Goal: Task Accomplishment & Management: Use online tool/utility

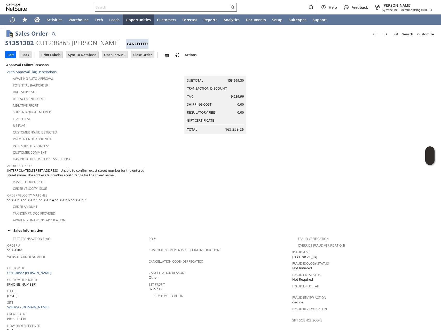
scroll to position [1, 0]
click at [17, 197] on span "S1351313, S1351311, S1351314, S1351316, S1351317" at bounding box center [46, 199] width 78 height 5
copy span "S1351313"
click at [126, 7] on input "text" at bounding box center [162, 7] width 134 height 6
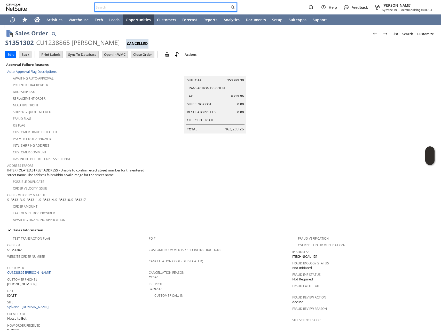
paste input "S1351313"
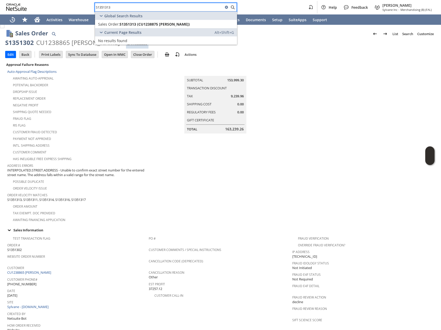
click at [33, 197] on span "S1351313, S1351311, S1351314, S1351316, S1351317" at bounding box center [46, 199] width 78 height 5
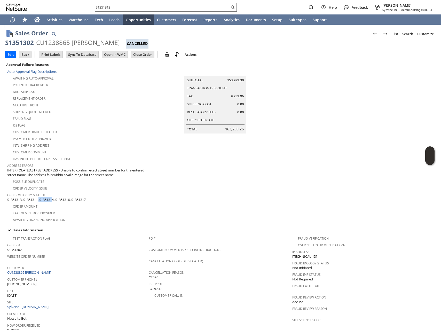
click at [33, 197] on span "S1351313, S1351311, S1351314, S1351316, S1351317" at bounding box center [46, 199] width 78 height 5
copy span "S1351311"
drag, startPoint x: 138, startPoint y: 11, endPoint x: 141, endPoint y: 9, distance: 4.3
click at [138, 11] on div "S1351313" at bounding box center [166, 7] width 142 height 9
click at [139, 9] on input "S1351313" at bounding box center [162, 7] width 134 height 6
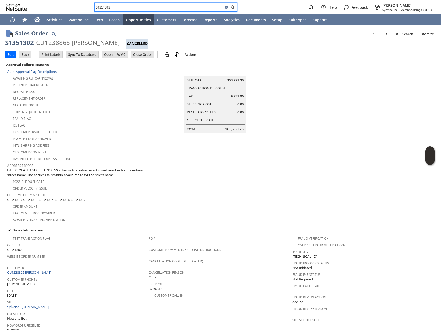
click at [139, 9] on input "S1351313" at bounding box center [159, 7] width 128 height 6
paste input "1"
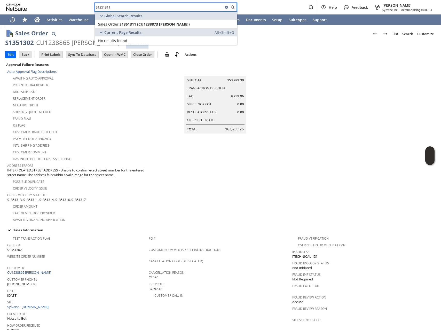
click at [51, 197] on span "S1351313, S1351311, S1351314, S1351316, S1351317" at bounding box center [46, 199] width 78 height 5
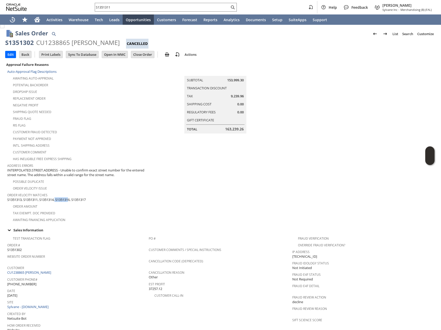
click at [51, 197] on span "S1351313, S1351311, S1351314, S1351316, S1351317" at bounding box center [46, 199] width 78 height 5
copy span "S1351314"
click at [132, 5] on input "S1351311" at bounding box center [159, 7] width 128 height 6
paste input "4"
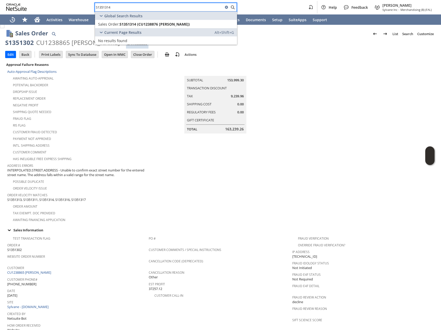
click at [68, 197] on span "S1351313, S1351311, S1351314, S1351316, S1351317" at bounding box center [46, 199] width 78 height 5
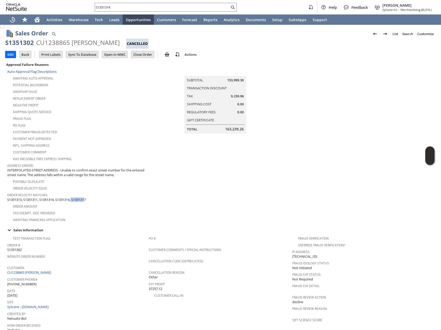
click at [68, 197] on span "S1351313, S1351311, S1351314, S1351316, S1351317" at bounding box center [46, 199] width 78 height 5
copy span "S1351316"
click at [133, 8] on input "S1351314" at bounding box center [159, 7] width 128 height 6
paste input "6"
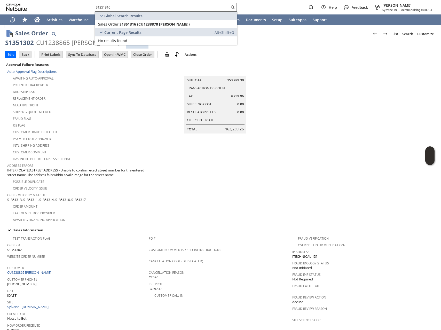
click at [84, 197] on span "S1351313, S1351311, S1351314, S1351316, S1351317" at bounding box center [46, 199] width 78 height 5
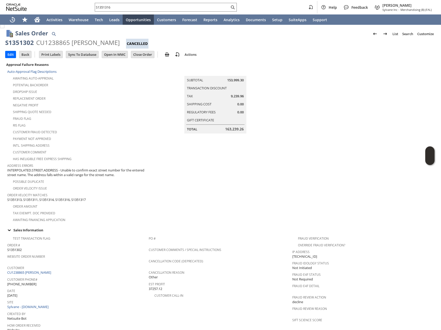
copy span "S1351317"
click at [118, 8] on input "S1351316" at bounding box center [162, 7] width 134 height 6
click at [118, 8] on input "S1351316" at bounding box center [159, 7] width 128 height 6
paste input "7"
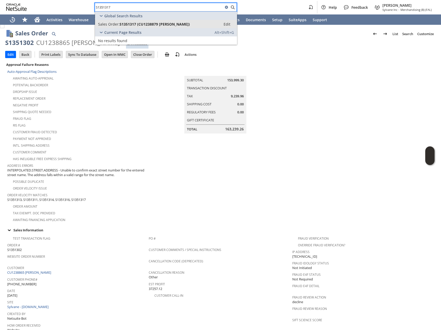
type input "S1351317"
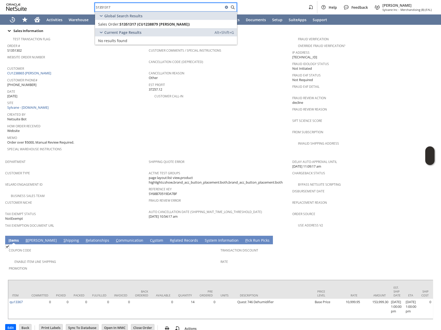
click at [168, 238] on link "R e lated Records" at bounding box center [183, 241] width 31 height 6
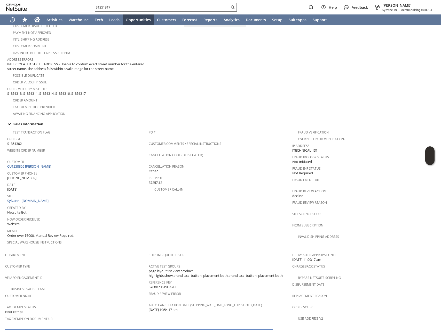
scroll to position [159, 0]
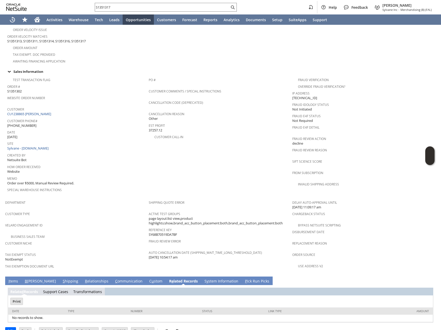
click at [114, 278] on link "C ommunication" at bounding box center [129, 281] width 30 height 6
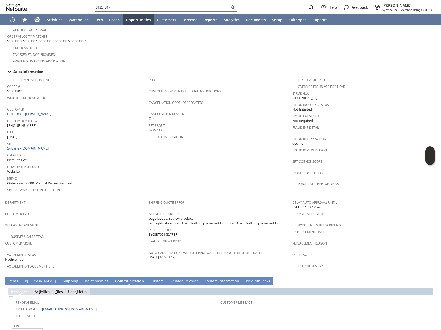
scroll to position [201, 0]
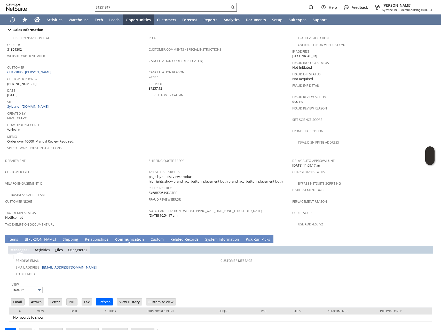
click at [13, 237] on link "I tems" at bounding box center [13, 240] width 12 height 6
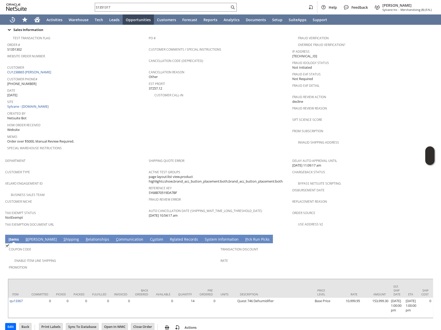
scroll to position [200, 0]
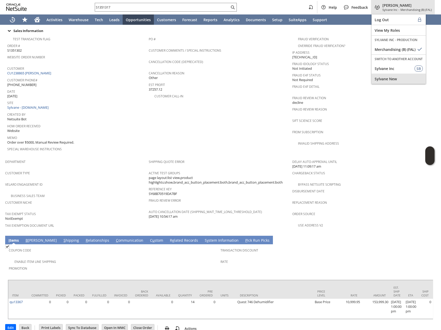
click at [382, 80] on span "Sylvane New" at bounding box center [398, 78] width 48 height 5
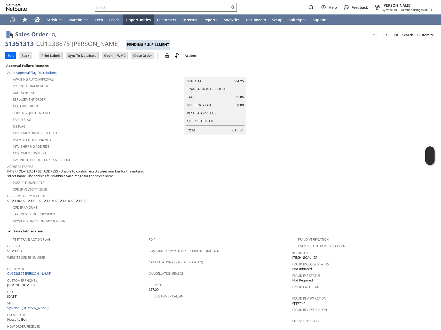
scroll to position [205, 0]
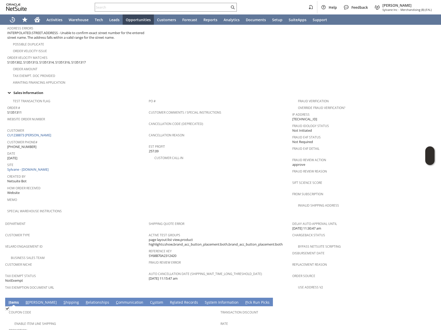
scroll to position [205, 0]
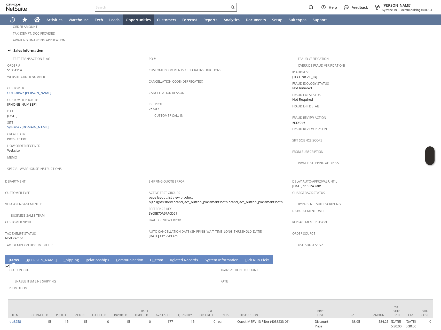
scroll to position [205, 0]
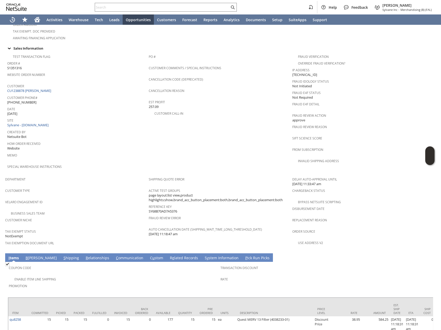
scroll to position [205, 0]
